Goal: Navigation & Orientation: Find specific page/section

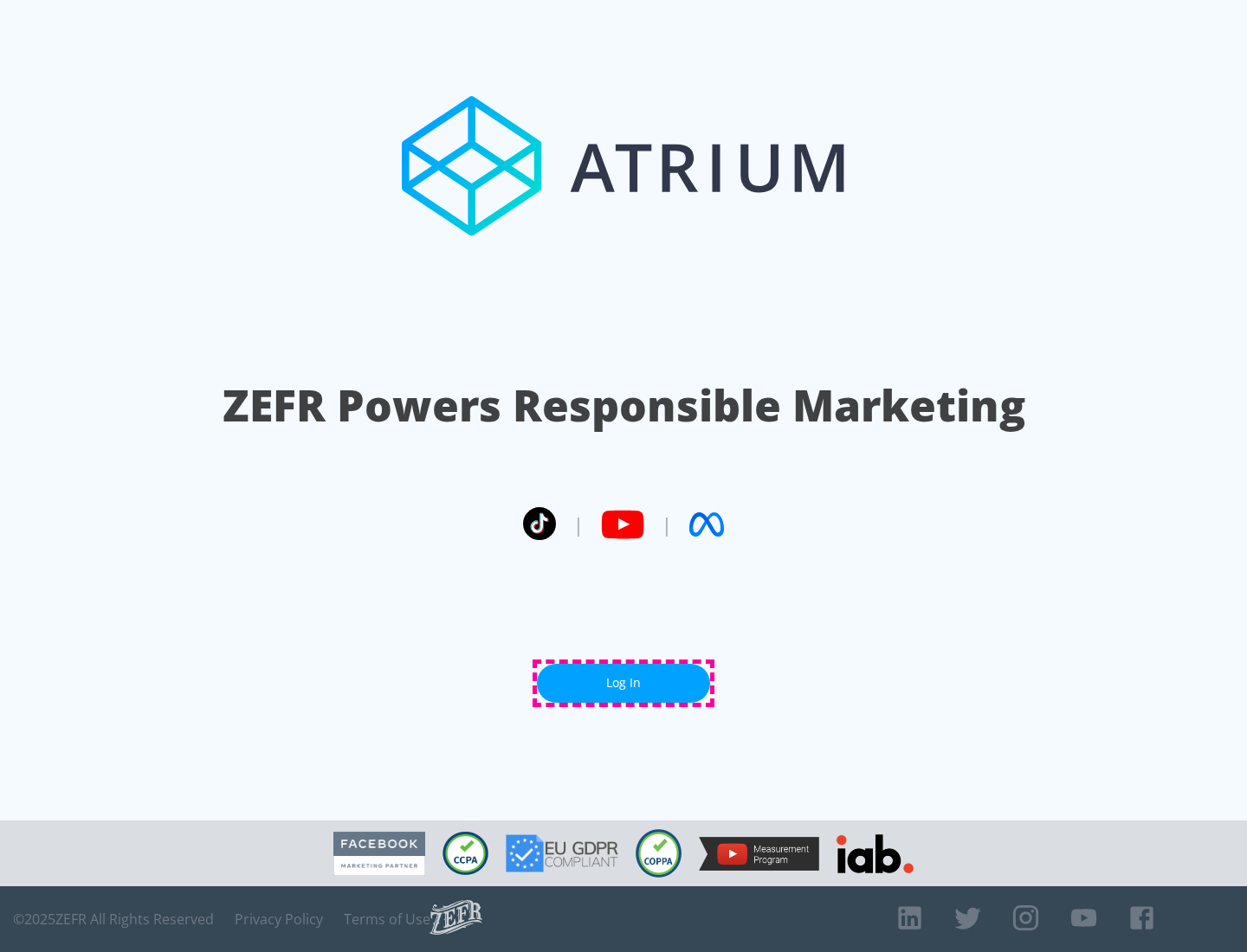
click at [623, 683] on link "Log In" at bounding box center [624, 684] width 173 height 39
